Goal: Task Accomplishment & Management: Manage account settings

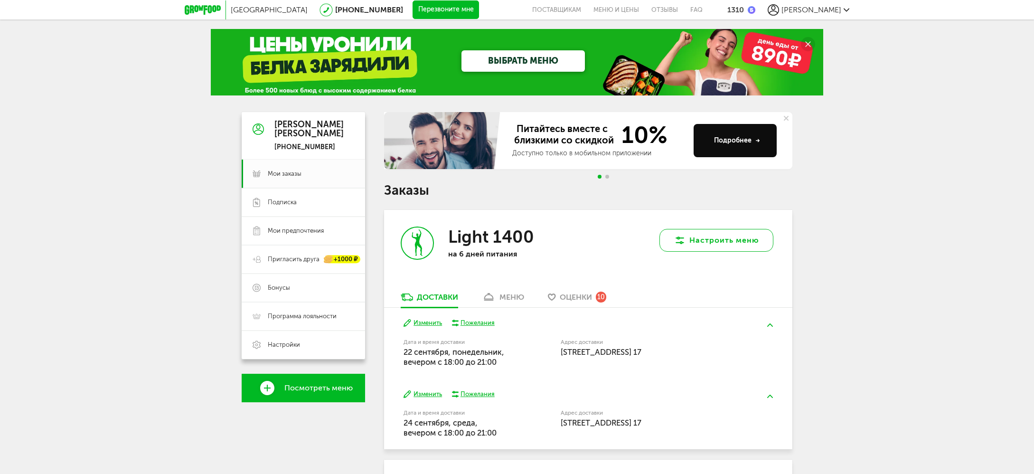
click at [715, 242] on button "Настроить меню" at bounding box center [717, 240] width 114 height 23
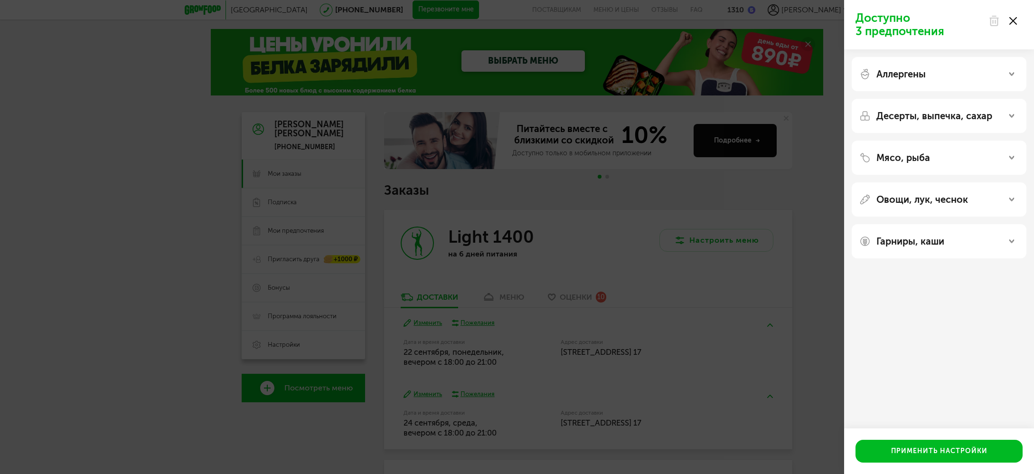
click at [1009, 19] on div at bounding box center [1003, 20] width 40 height 19
click at [1010, 20] on icon at bounding box center [1014, 21] width 8 height 8
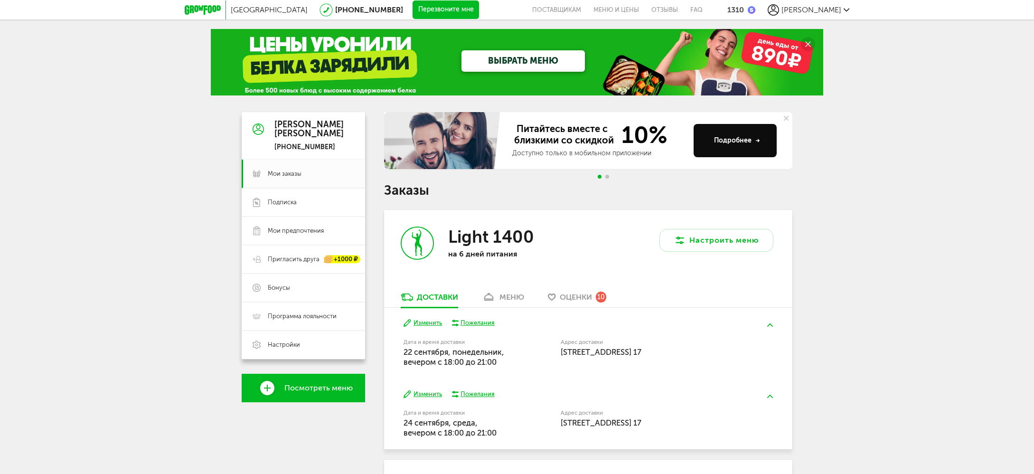
click at [432, 238] on icon at bounding box center [417, 243] width 31 height 31
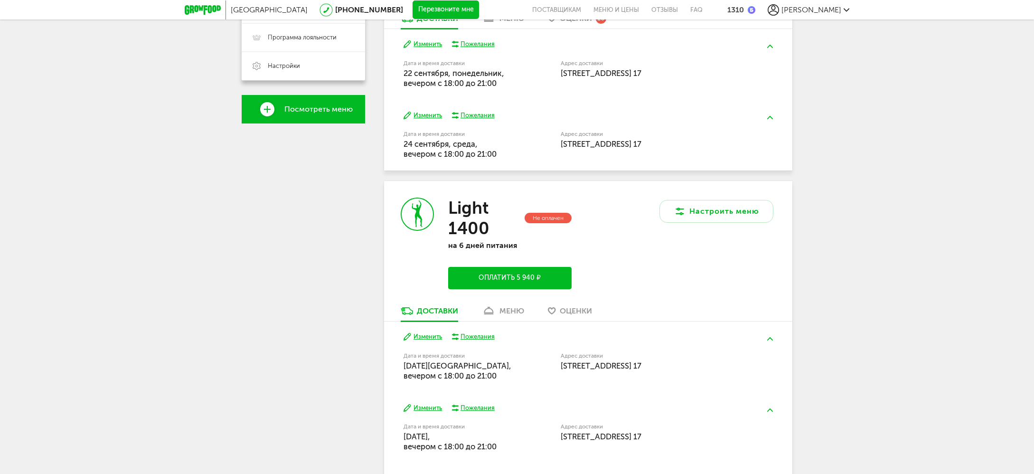
scroll to position [279, 0]
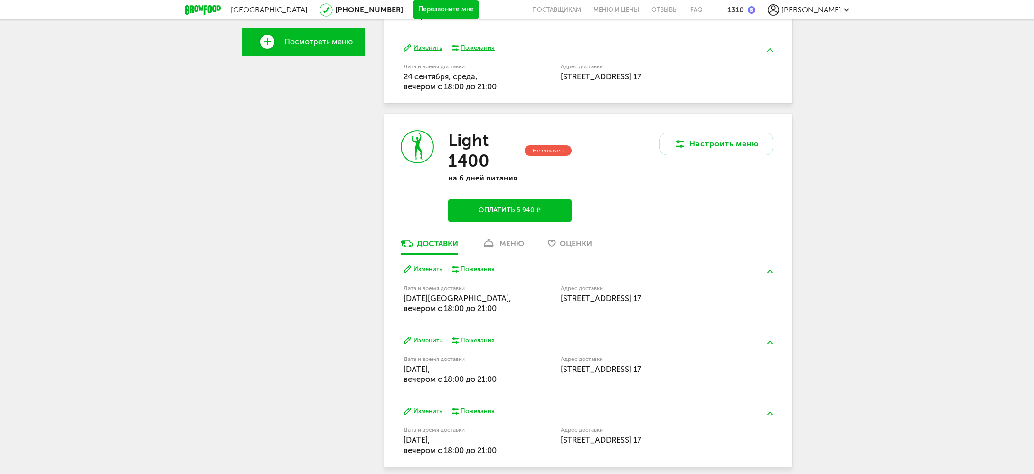
click at [512, 240] on div "меню" at bounding box center [512, 243] width 25 height 9
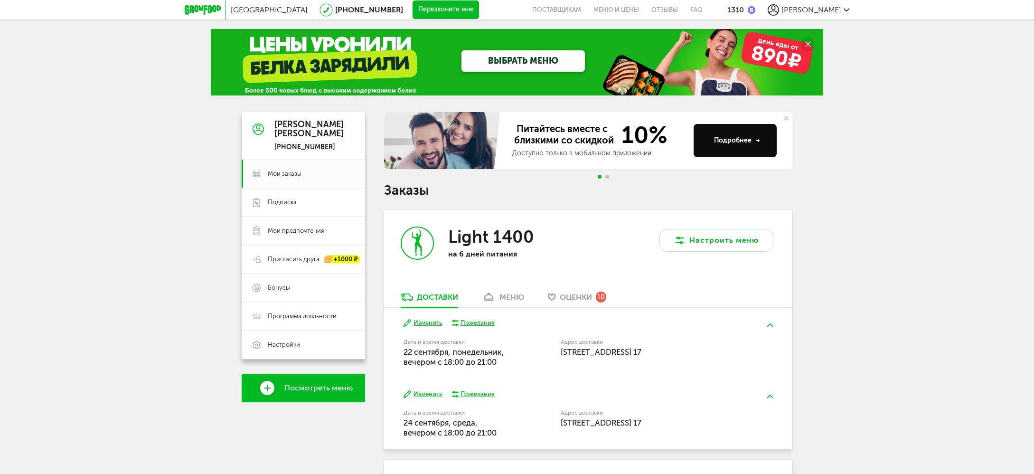
click at [207, 7] on icon at bounding box center [203, 9] width 36 height 9
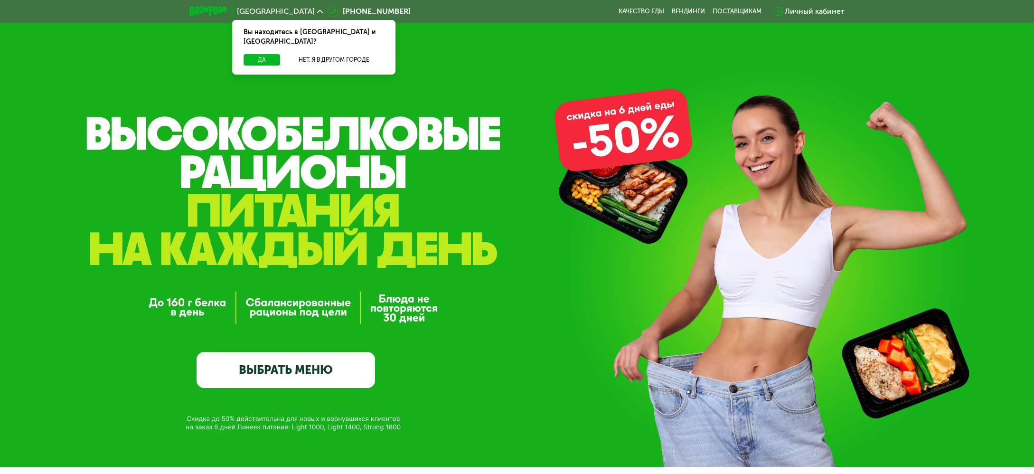
click at [290, 376] on link "ВЫБРАТЬ МЕНЮ" at bounding box center [286, 370] width 179 height 36
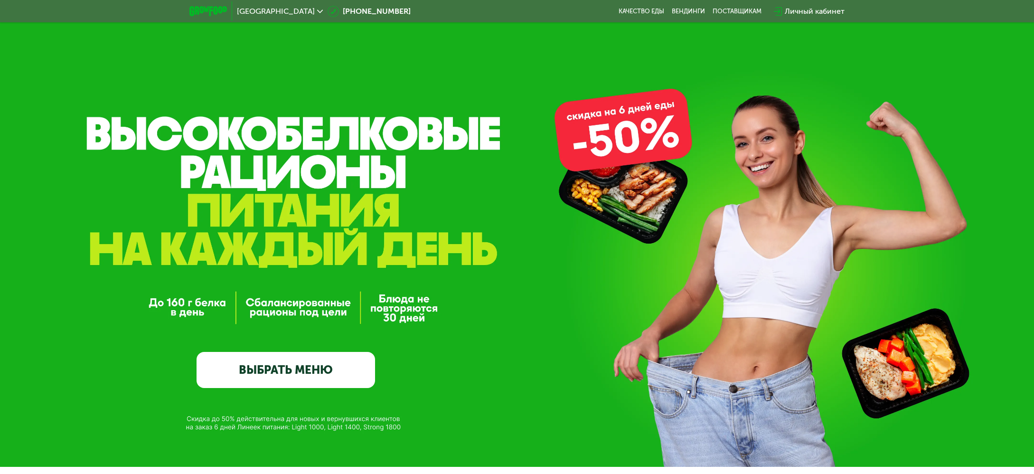
click at [295, 379] on link "ВЫБРАТЬ МЕНЮ" at bounding box center [286, 370] width 179 height 36
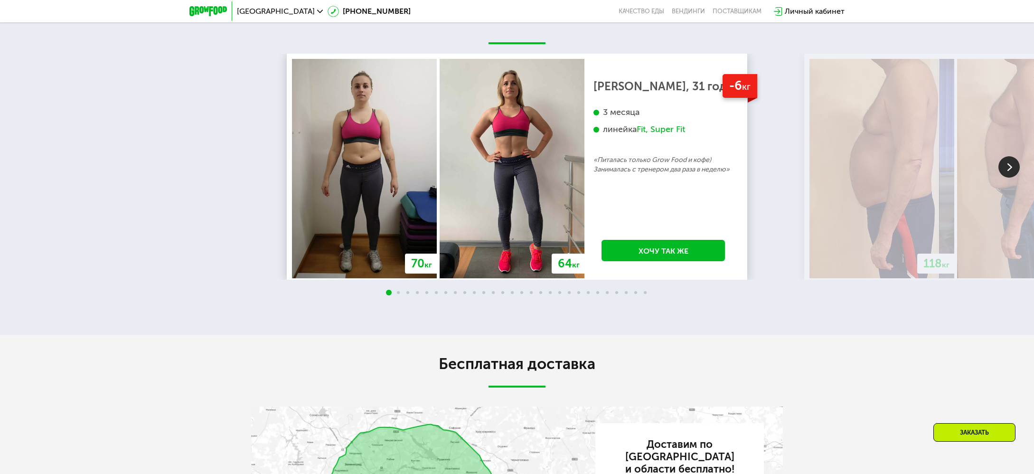
scroll to position [2340, 0]
click at [1006, 171] on img at bounding box center [1009, 166] width 21 height 21
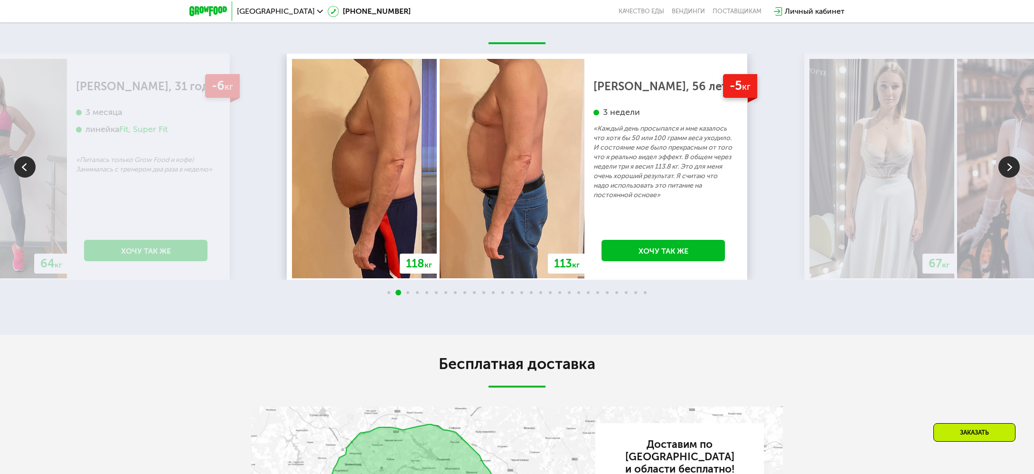
click at [1004, 170] on img at bounding box center [1009, 166] width 21 height 21
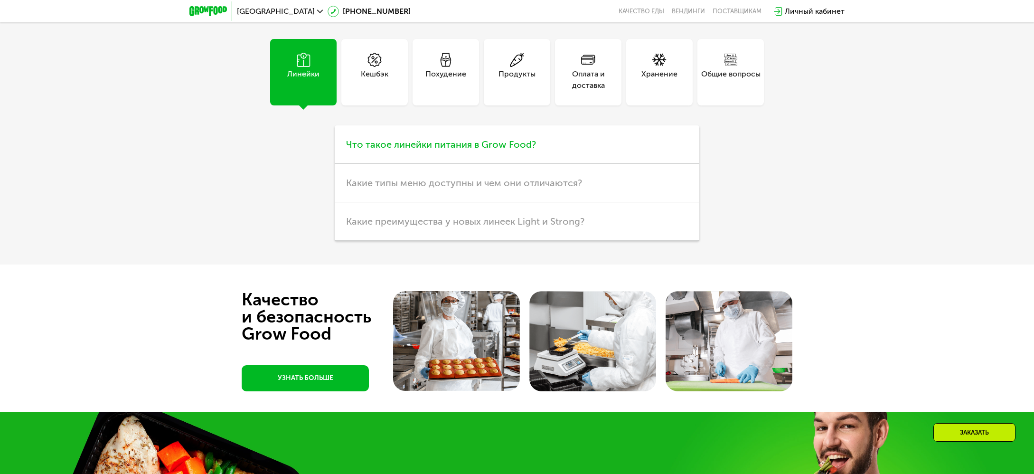
scroll to position [3065, 0]
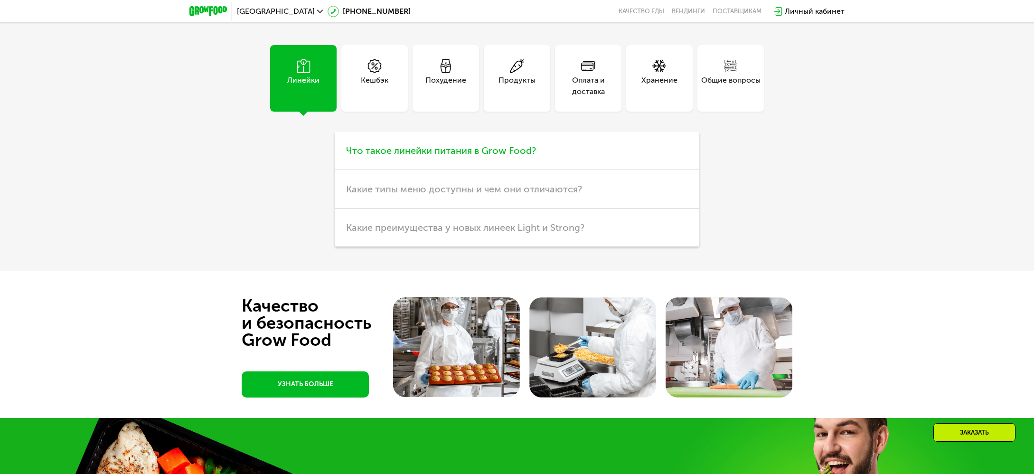
drag, startPoint x: 384, startPoint y: 138, endPoint x: 384, endPoint y: 149, distance: 10.9
click at [384, 149] on h3 "Что такое линейки питания в Grow Food?" at bounding box center [517, 151] width 365 height 38
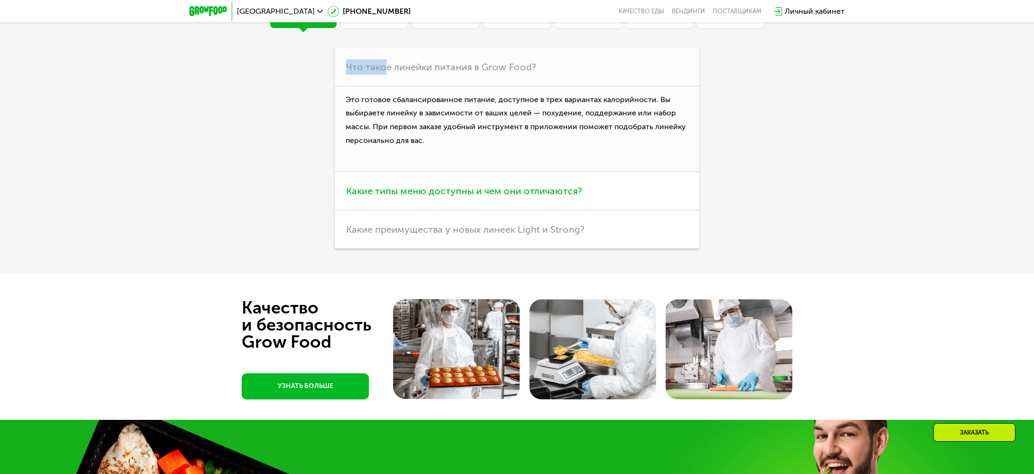
scroll to position [3158, 0]
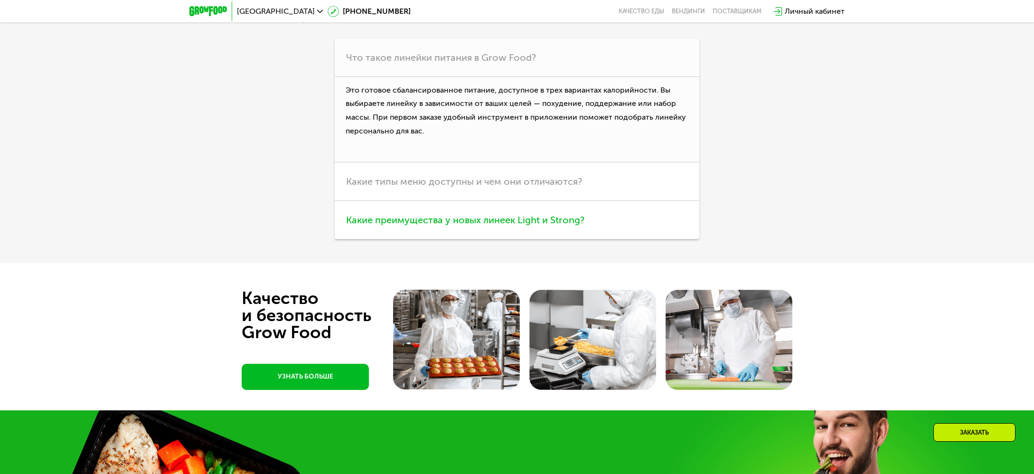
click at [531, 221] on span "Какие преимущества у новых линеек Light и Strong?" at bounding box center [465, 219] width 238 height 11
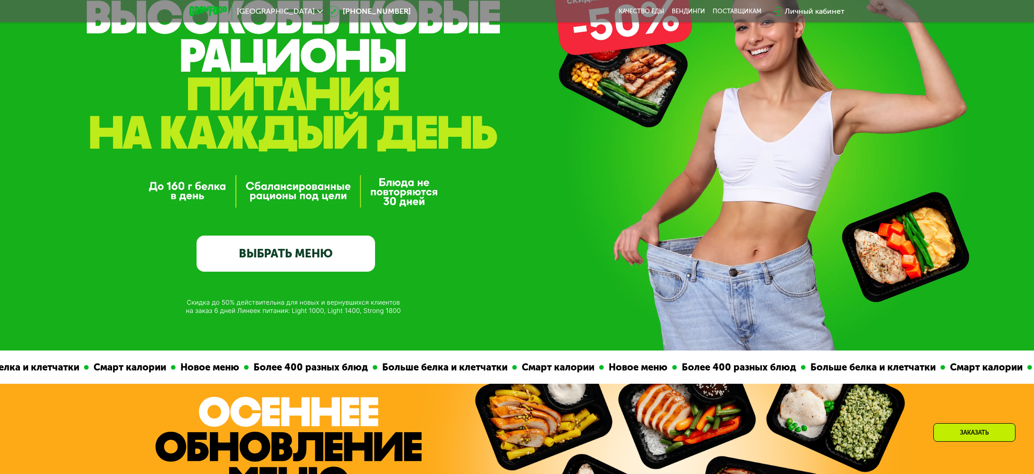
click at [283, 256] on link "ВЫБРАТЬ МЕНЮ" at bounding box center [286, 254] width 179 height 36
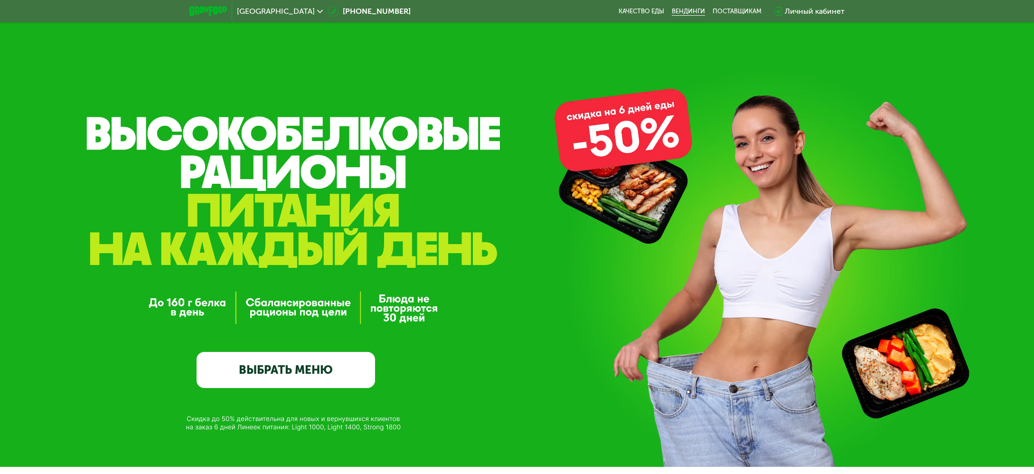
scroll to position [0, 0]
click at [209, 12] on img at bounding box center [209, 11] width 38 height 10
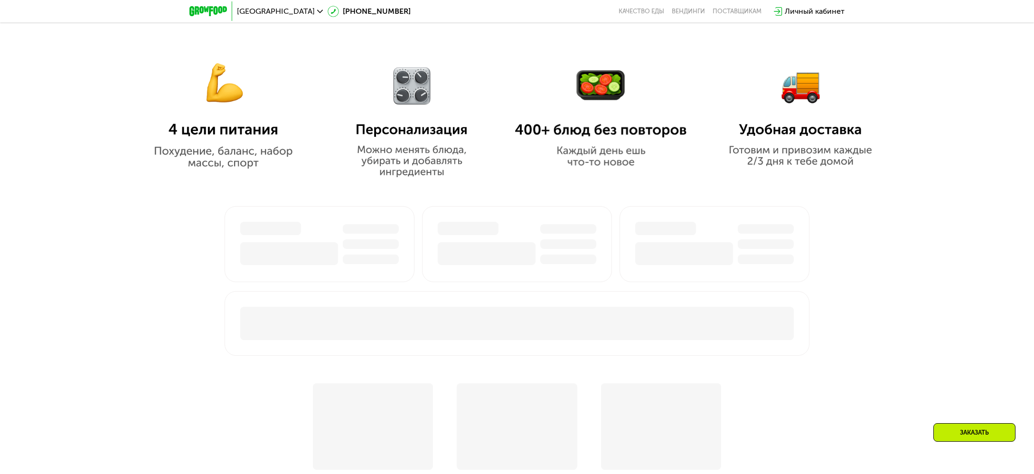
scroll to position [747, 0]
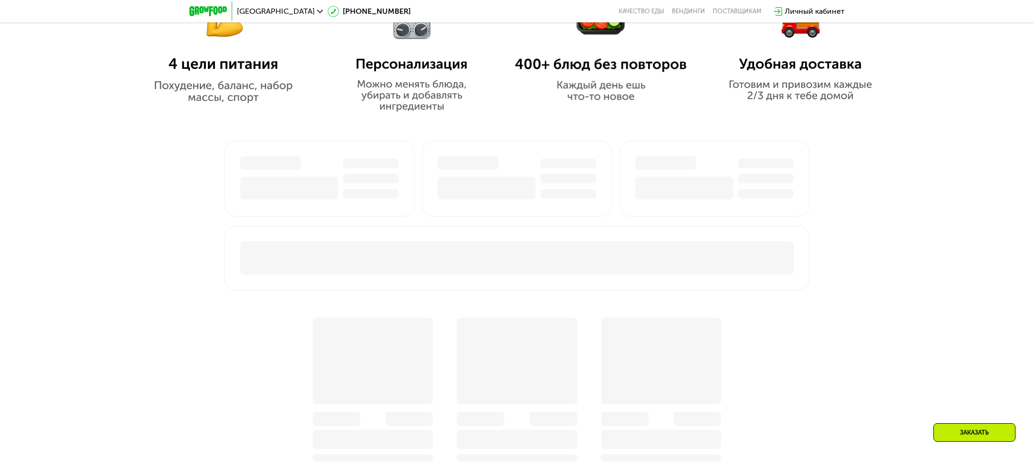
click at [957, 436] on div "Заказать" at bounding box center [975, 432] width 82 height 19
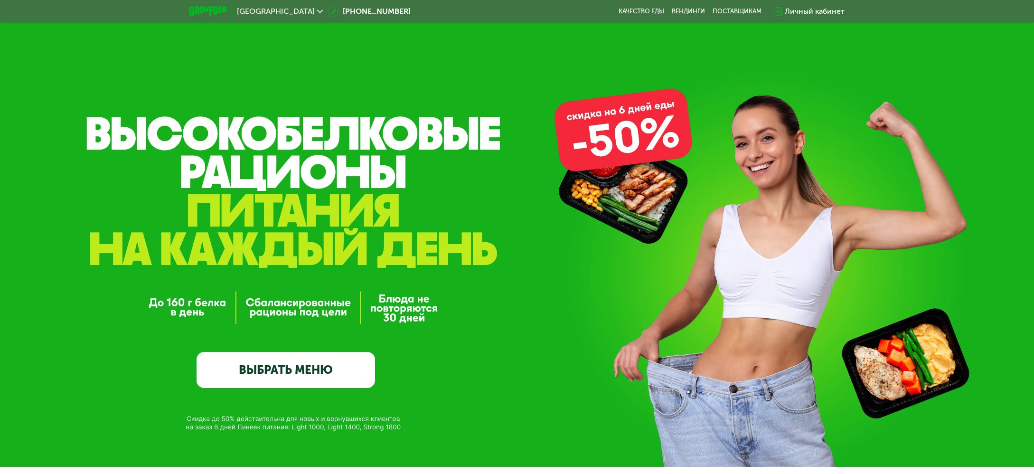
scroll to position [0, 0]
click at [825, 12] on div "Личный кабинет" at bounding box center [815, 11] width 60 height 11
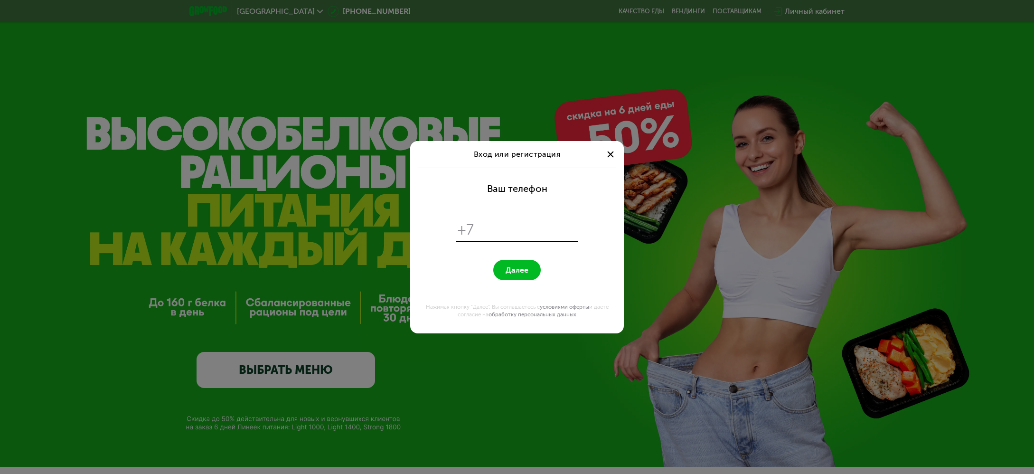
click at [610, 155] on span at bounding box center [610, 154] width 6 height 6
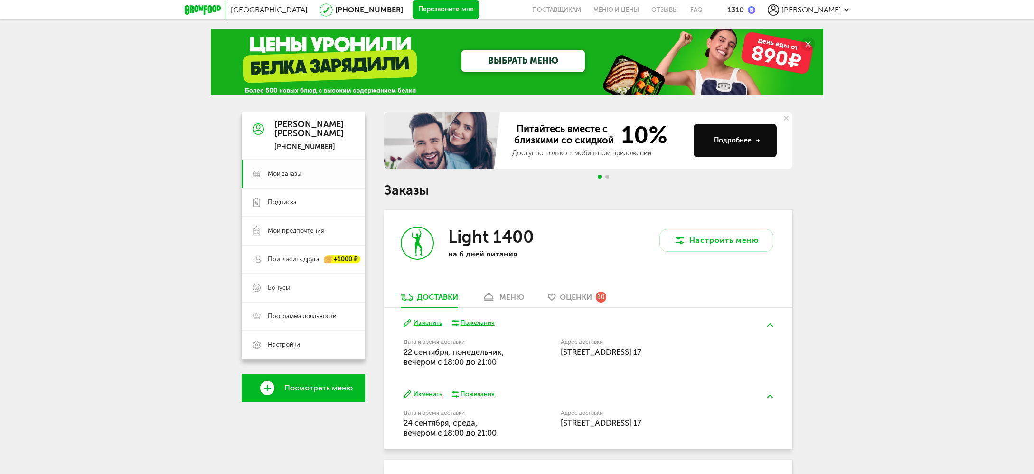
click at [292, 181] on link "Мои заказы" at bounding box center [303, 174] width 123 height 28
click at [286, 203] on span "Подписка" at bounding box center [282, 202] width 29 height 9
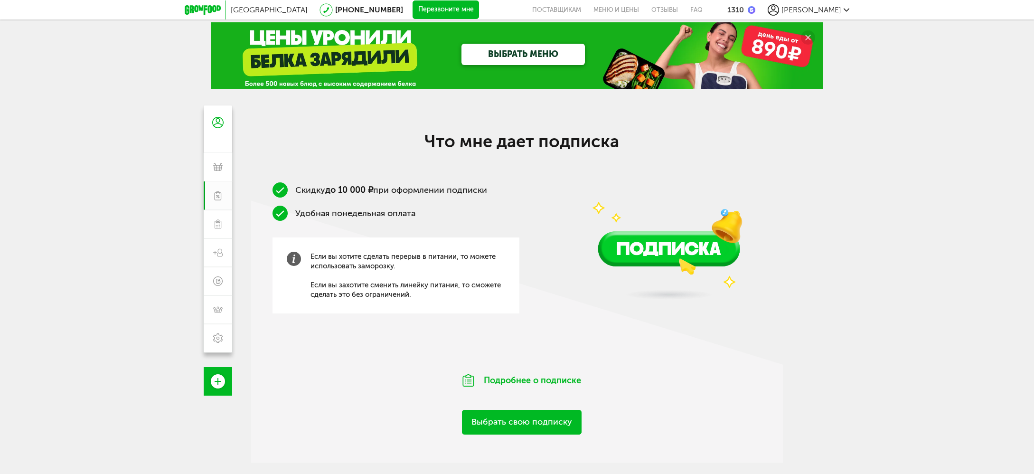
scroll to position [5, 0]
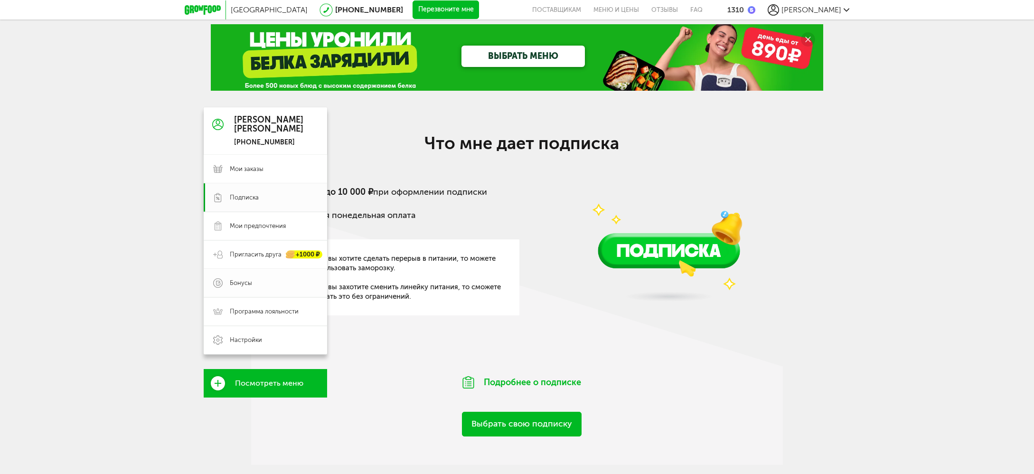
click at [235, 285] on span "Бонусы" at bounding box center [241, 283] width 22 height 9
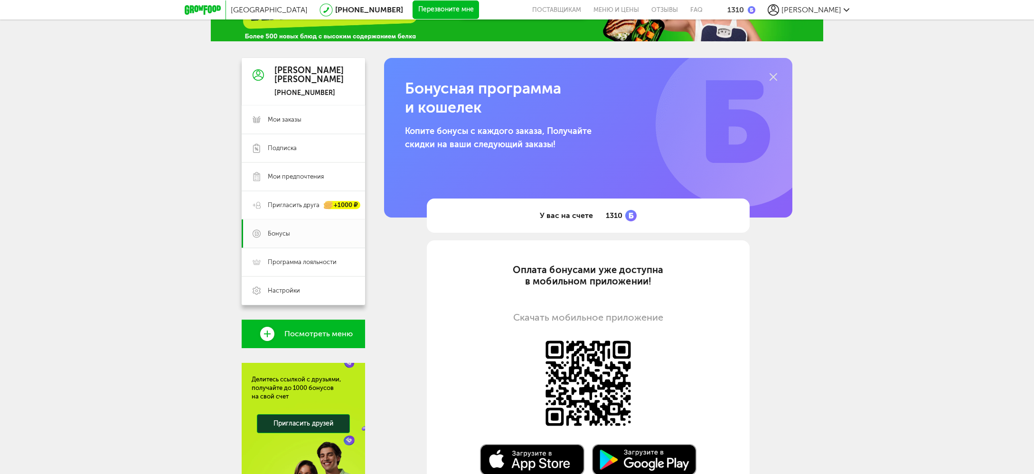
scroll to position [53, 0]
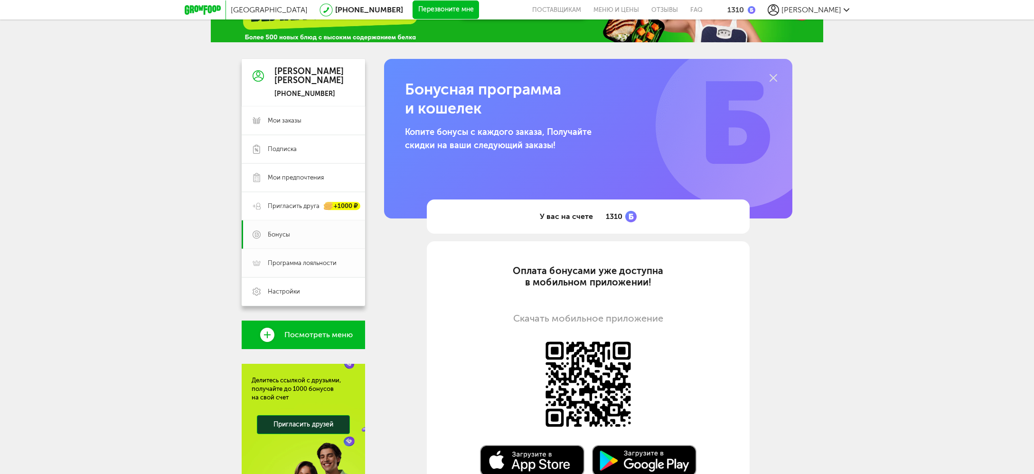
click at [297, 263] on span "Программа лояльности" at bounding box center [302, 263] width 69 height 9
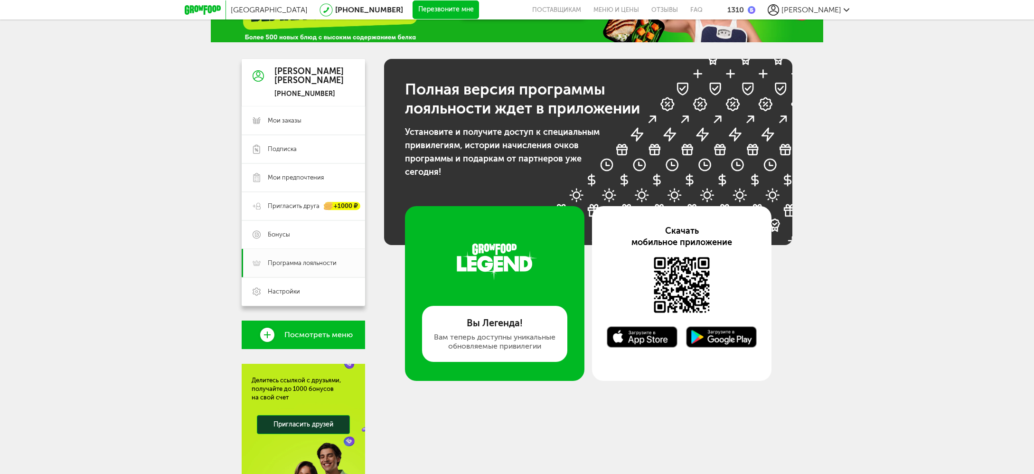
scroll to position [52, 0]
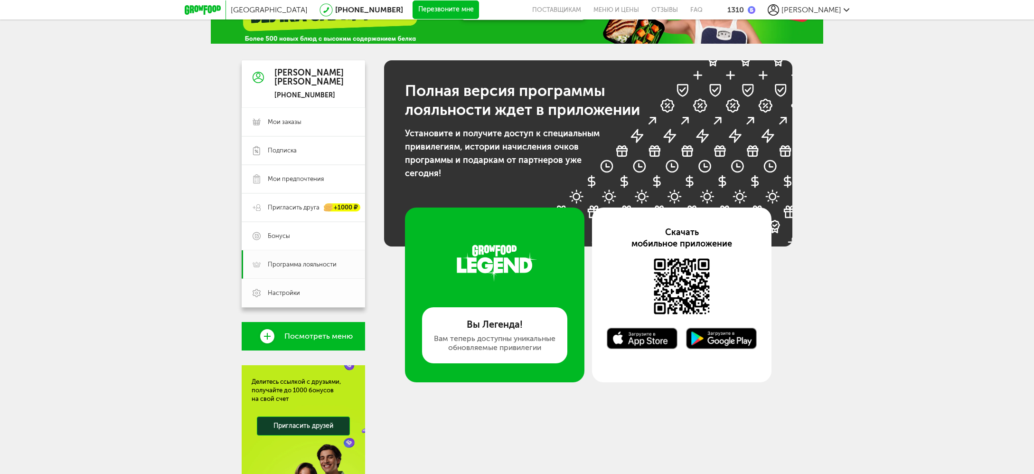
drag, startPoint x: 277, startPoint y: 292, endPoint x: 350, endPoint y: 290, distance: 72.2
click at [278, 292] on span "Настройки" at bounding box center [284, 293] width 32 height 9
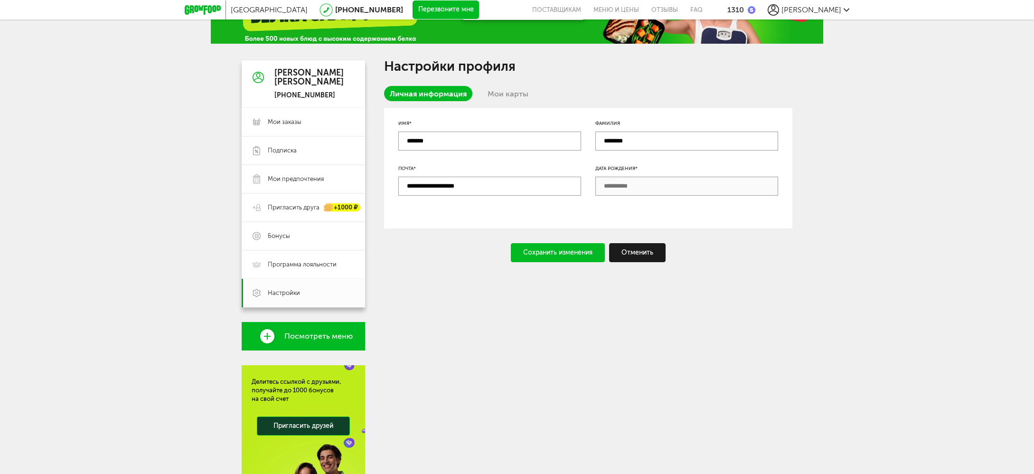
click at [507, 91] on link "Мои карты" at bounding box center [508, 93] width 52 height 15
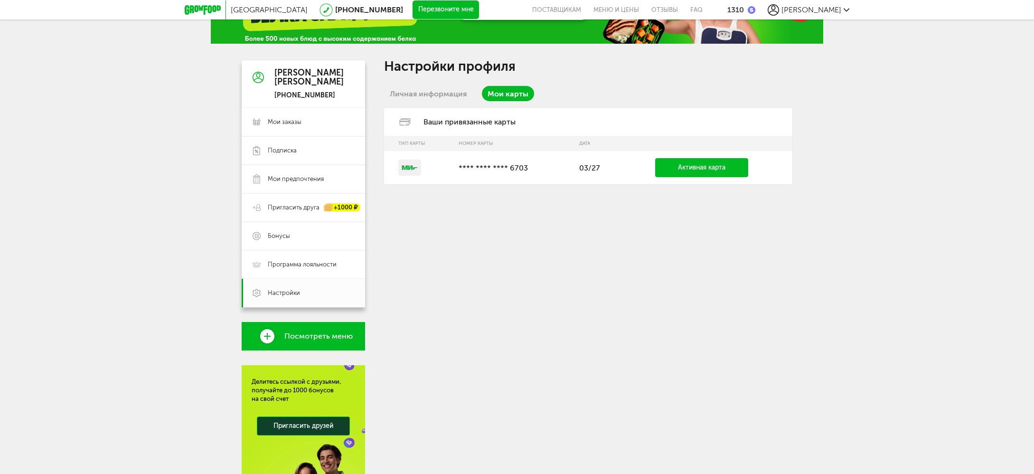
click at [427, 91] on link "Личная информация" at bounding box center [428, 93] width 88 height 15
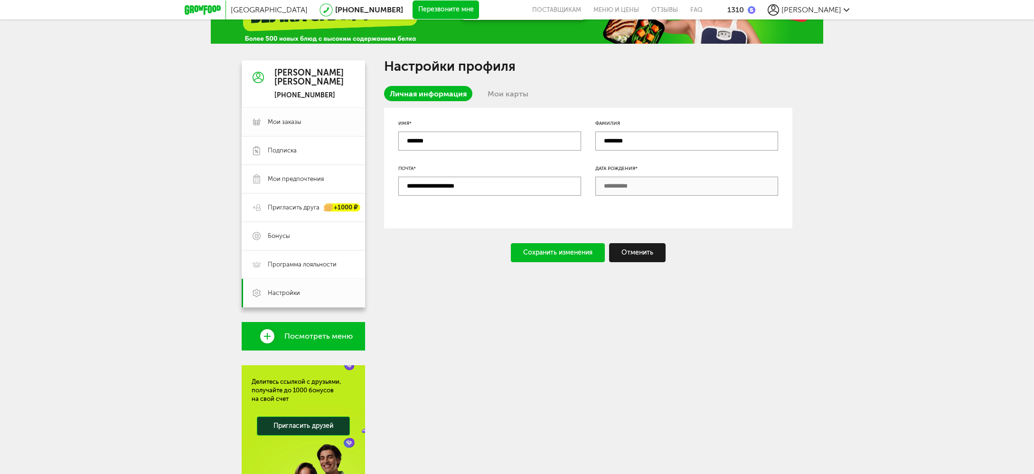
click at [281, 121] on span "Мои заказы" at bounding box center [285, 122] width 34 height 9
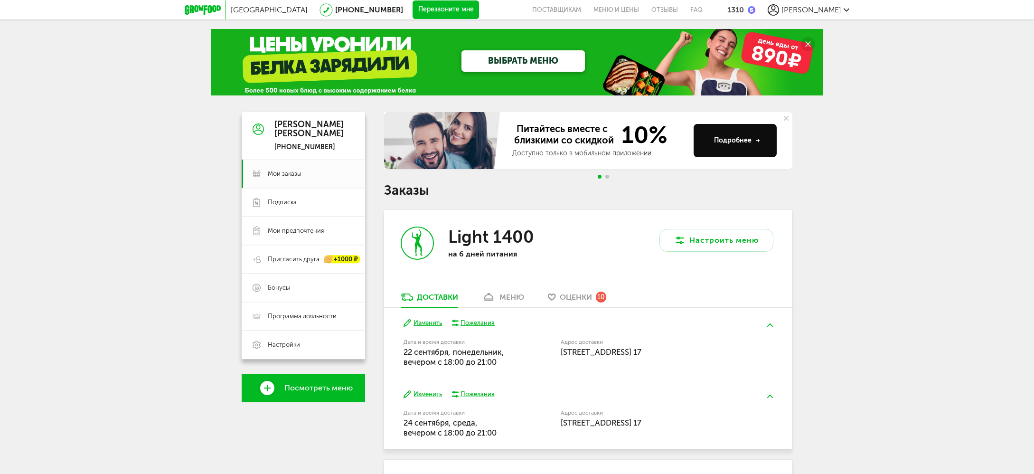
click at [436, 242] on div "Light 1400 на 6 дней питания" at bounding box center [486, 251] width 204 height 82
click at [711, 240] on button "Настроить меню" at bounding box center [717, 240] width 114 height 23
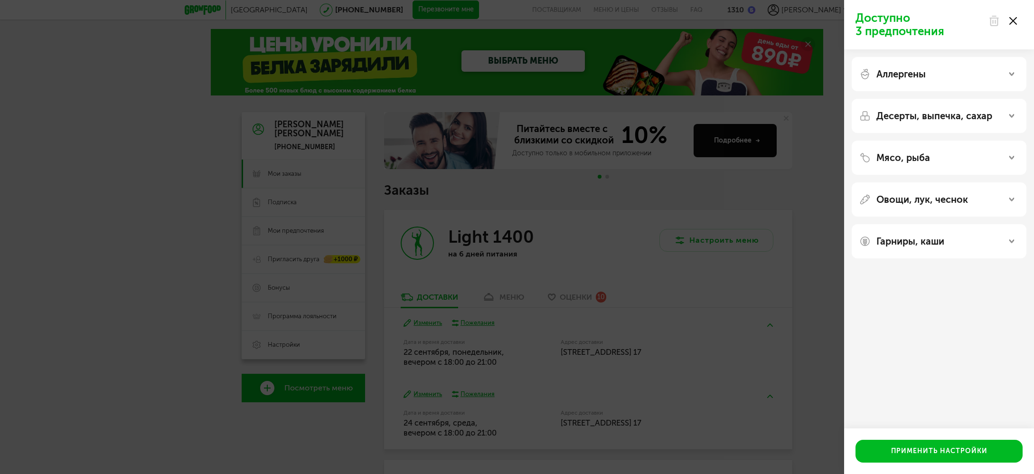
click at [1007, 75] on div "Аллергены" at bounding box center [940, 73] width 160 height 11
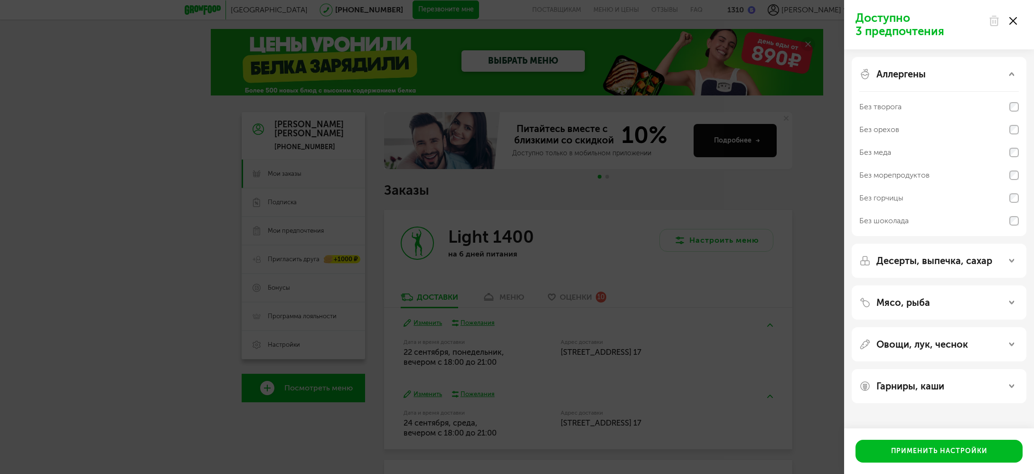
click at [1007, 75] on div "Аллергены" at bounding box center [940, 73] width 160 height 11
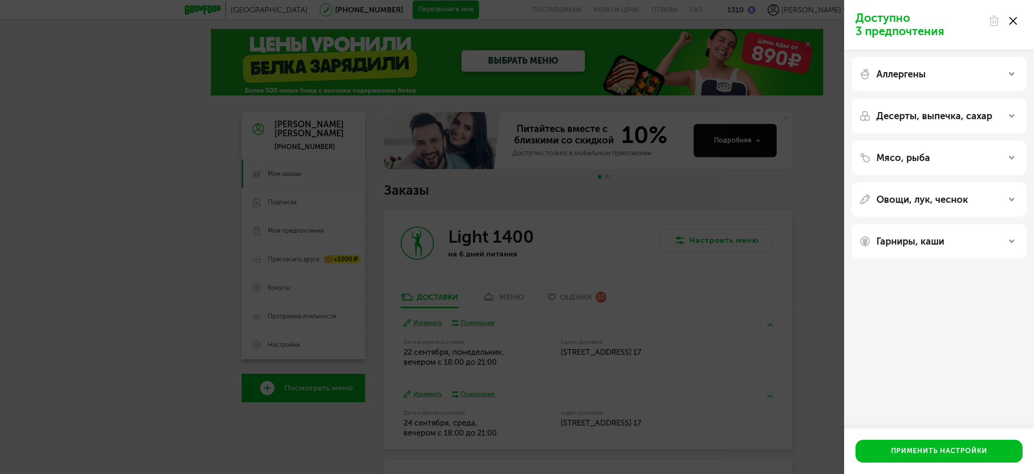
click at [1012, 121] on div "Десерты, выпечка, сахар" at bounding box center [940, 115] width 160 height 11
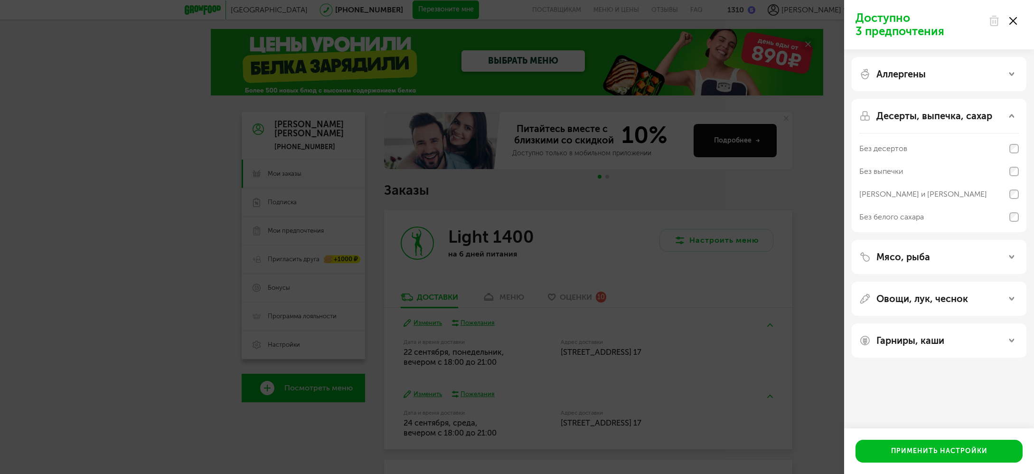
click at [1012, 121] on div "Десерты, выпечка, сахар" at bounding box center [940, 115] width 160 height 11
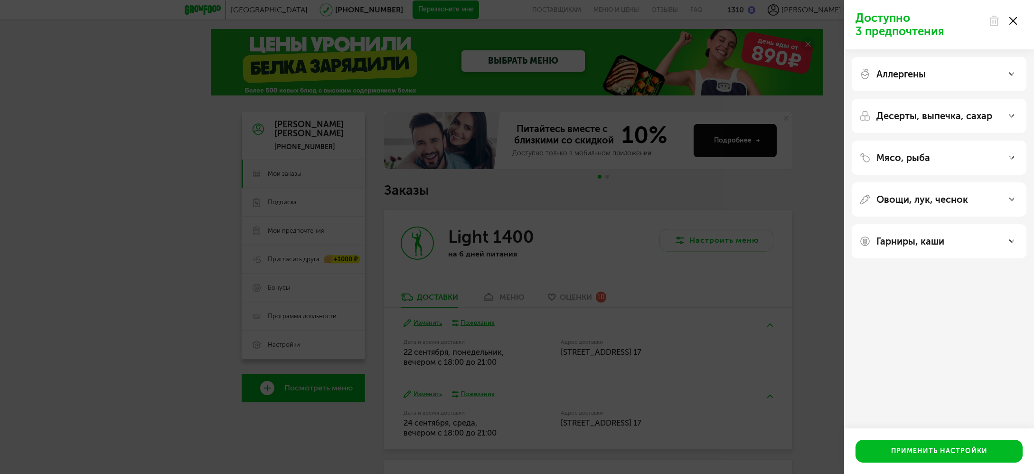
click at [1010, 158] on icon at bounding box center [1012, 157] width 5 height 5
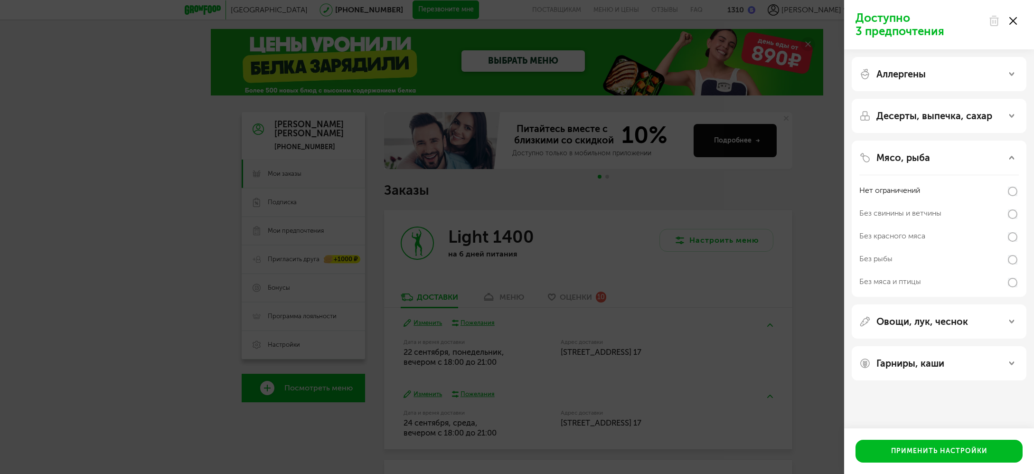
click at [1017, 156] on div "Мясо, рыба" at bounding box center [940, 157] width 160 height 11
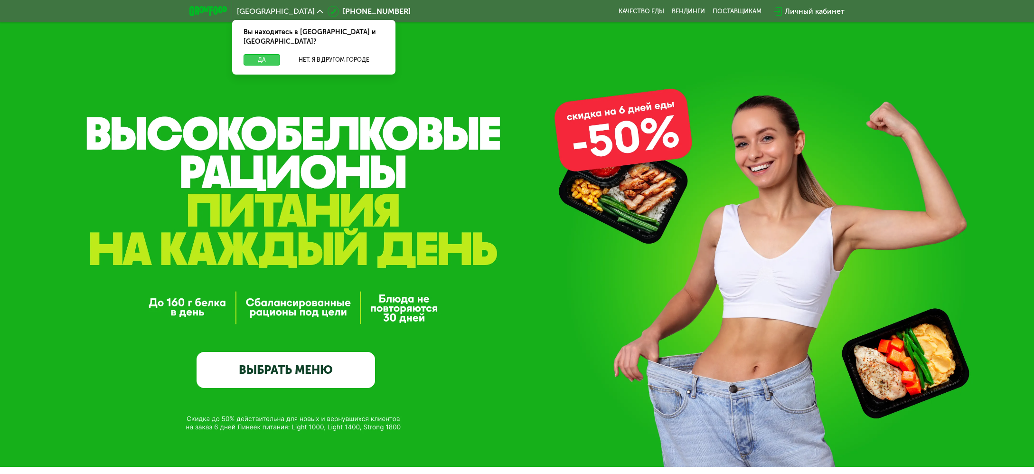
click at [256, 54] on button "Да" at bounding box center [262, 59] width 37 height 11
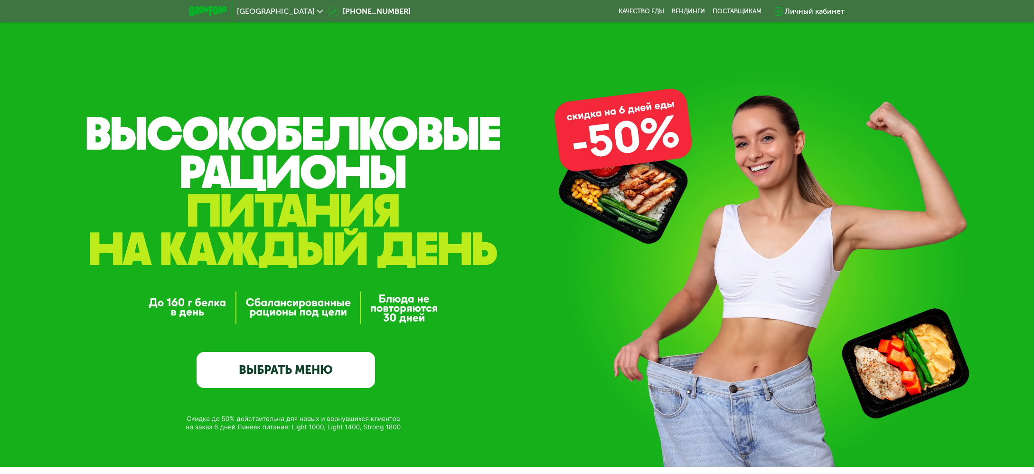
click at [322, 373] on link "ВЫБРАТЬ МЕНЮ" at bounding box center [286, 370] width 179 height 36
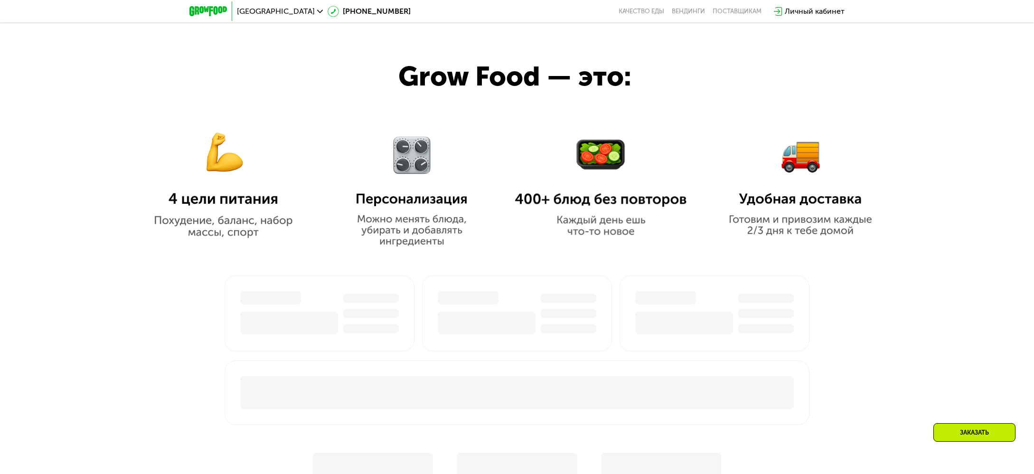
scroll to position [641, 0]
